Goal: Manage account settings

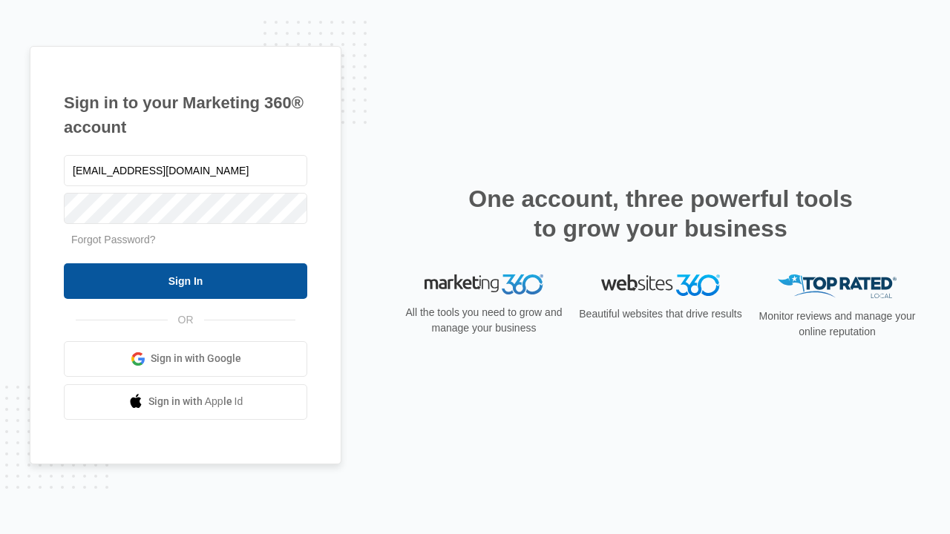
click at [186, 281] on input "Sign In" at bounding box center [185, 282] width 243 height 36
